Goal: Find specific page/section: Find specific page/section

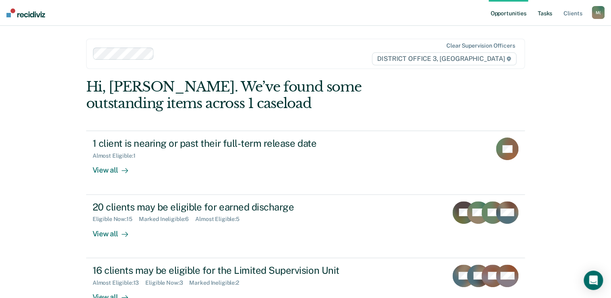
click at [549, 13] on link "Tasks" at bounding box center [546, 13] width 18 height 26
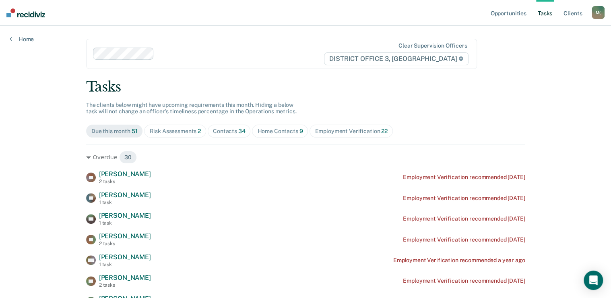
click at [172, 130] on div "Risk Assessments 2" at bounding box center [175, 131] width 52 height 7
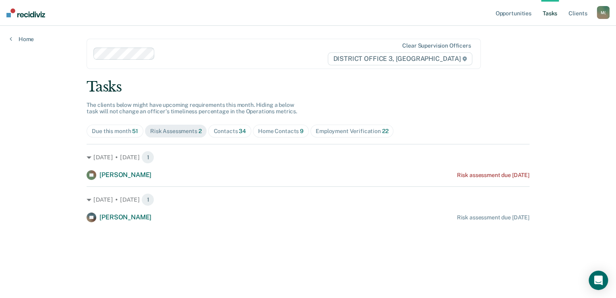
click at [269, 130] on div "Home Contacts 9" at bounding box center [281, 131] width 46 height 7
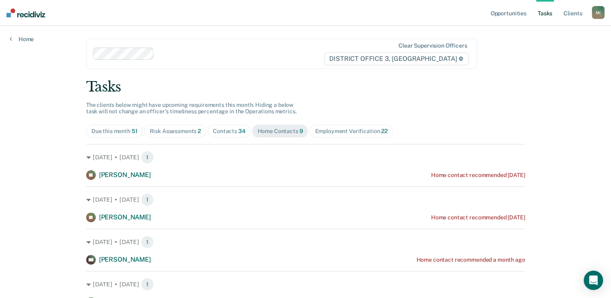
click at [224, 133] on div "Contacts 34" at bounding box center [229, 131] width 33 height 7
